Goal: Information Seeking & Learning: Learn about a topic

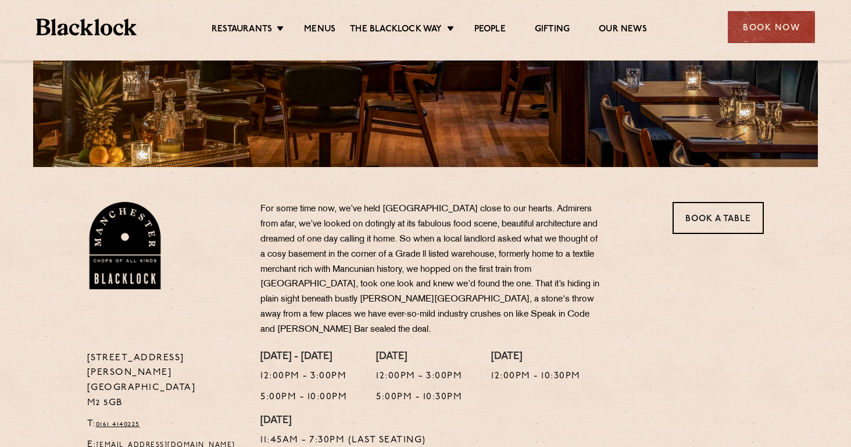
scroll to position [252, 0]
click at [320, 28] on link "Menus" at bounding box center [319, 30] width 31 height 13
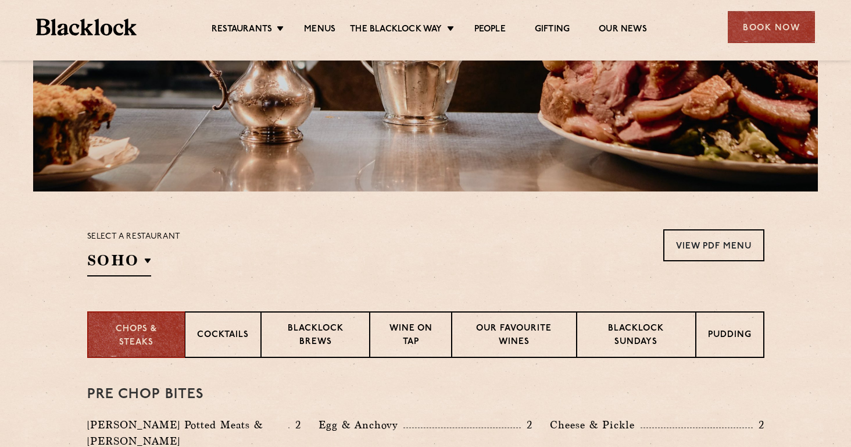
scroll to position [419, 0]
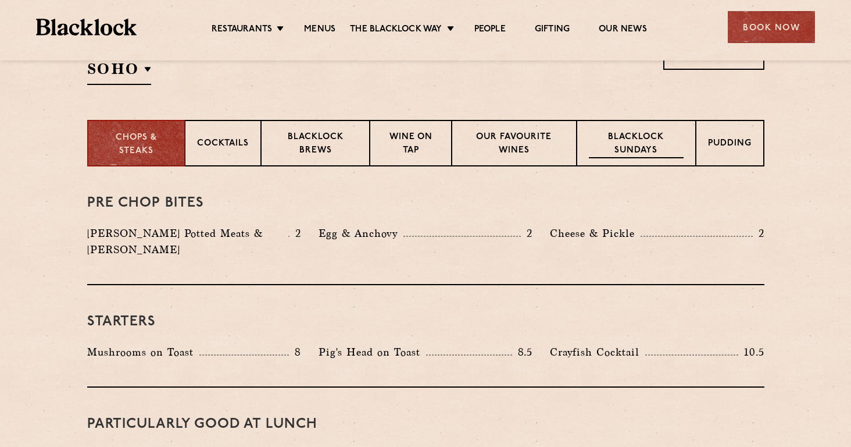
click at [631, 144] on p "Blacklock Sundays" at bounding box center [636, 144] width 94 height 27
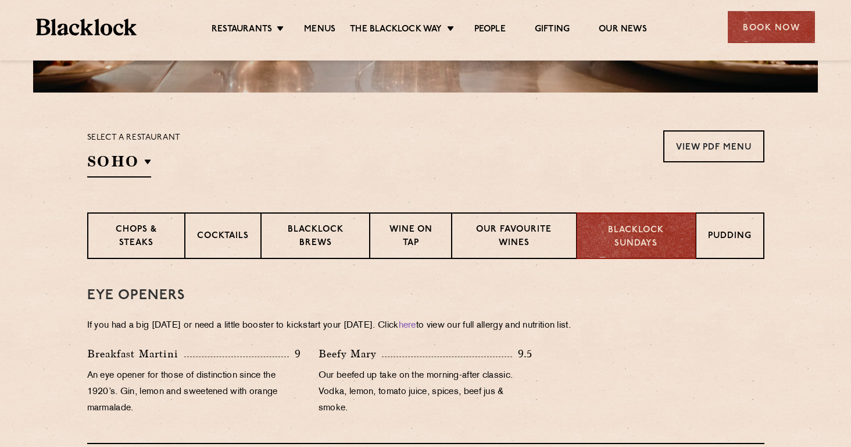
scroll to position [324, 0]
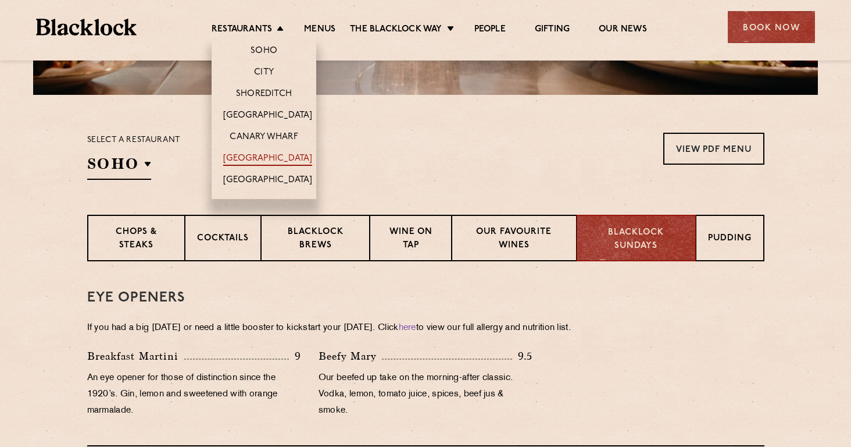
click at [250, 153] on link "[GEOGRAPHIC_DATA]" at bounding box center [267, 159] width 89 height 13
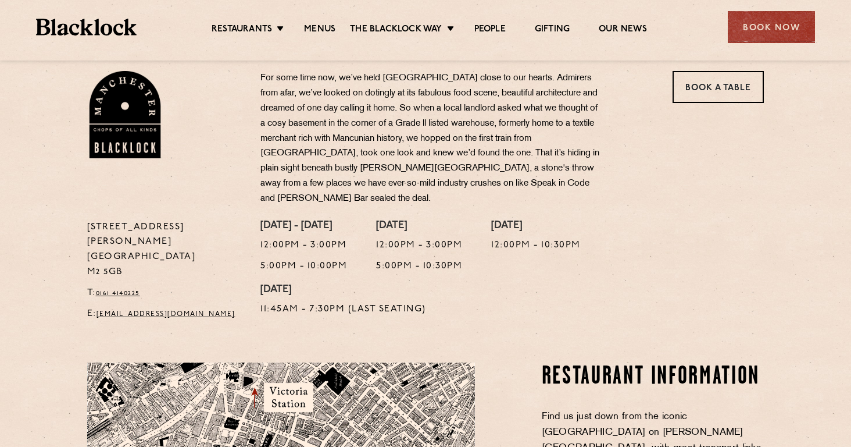
scroll to position [393, 0]
